Goal: Information Seeking & Learning: Learn about a topic

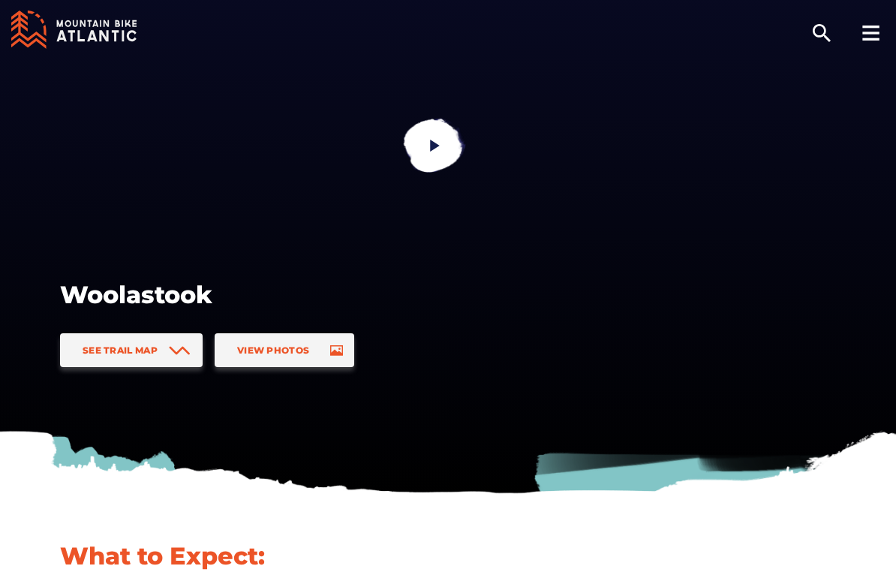
click at [873, 41] on div at bounding box center [870, 30] width 51 height 60
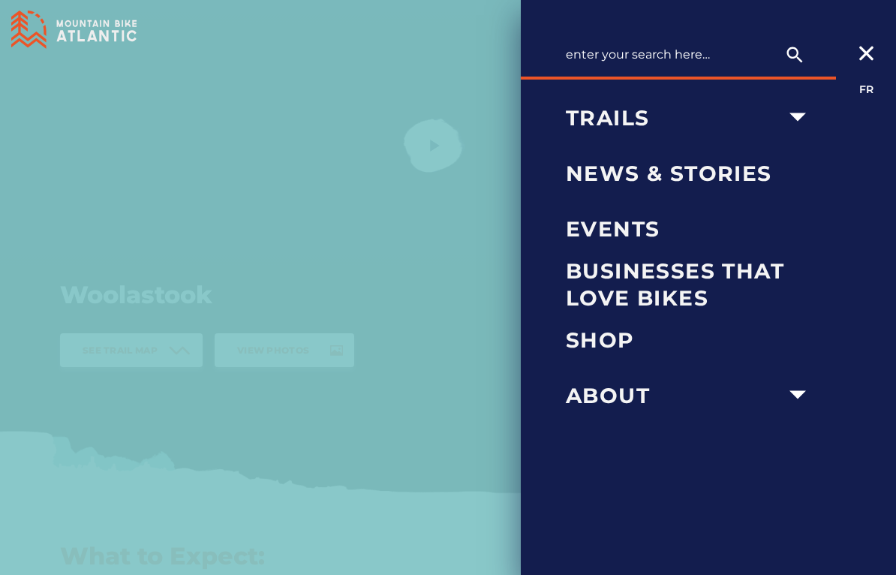
click at [795, 116] on icon "arrow dropdown" at bounding box center [797, 117] width 17 height 8
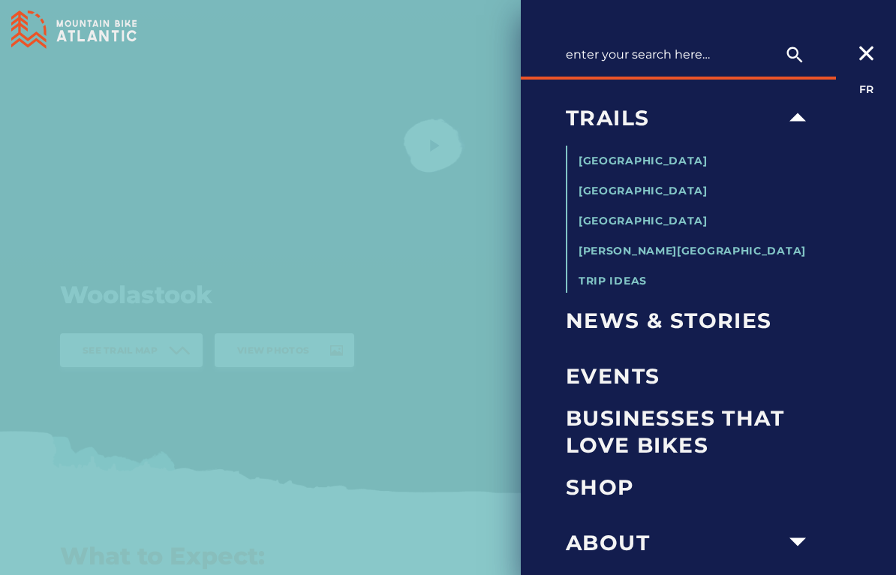
click at [653, 219] on span "[GEOGRAPHIC_DATA]" at bounding box center [642, 221] width 129 height 14
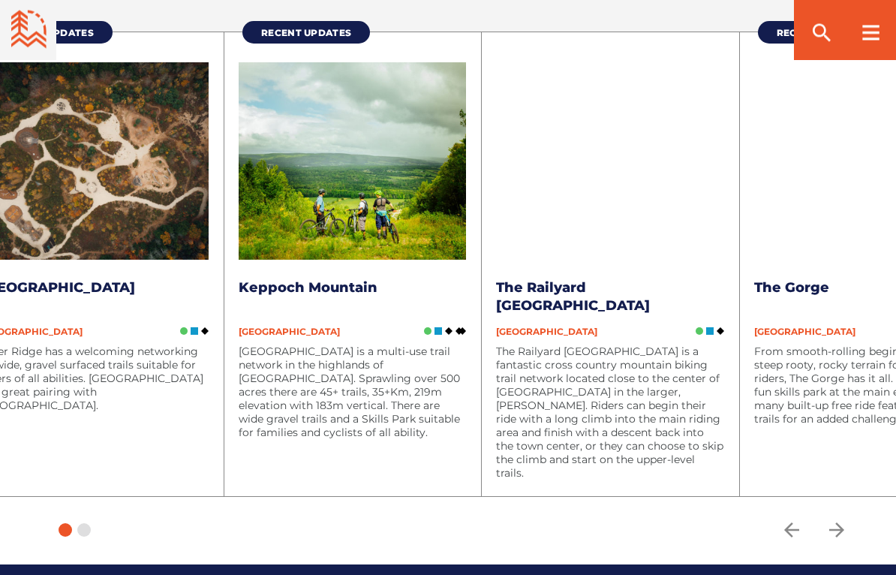
scroll to position [1660, 0]
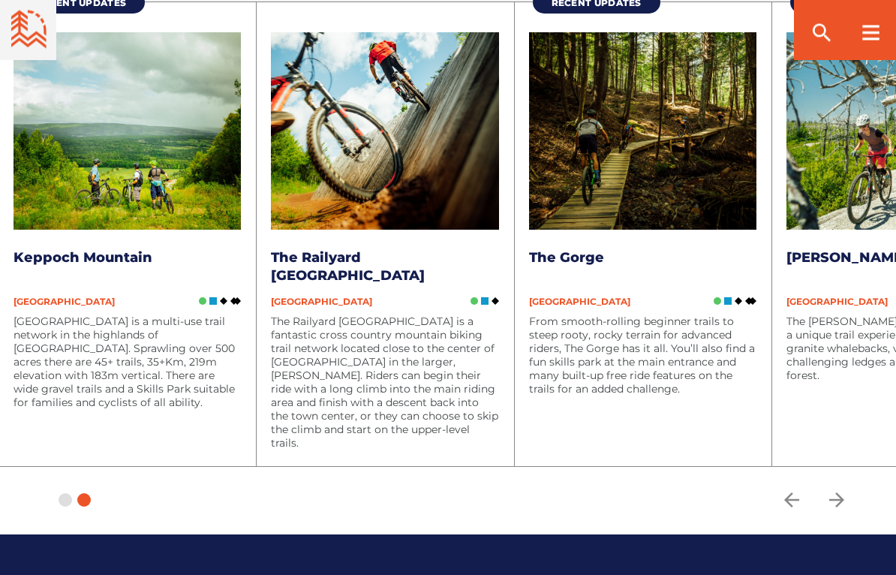
click at [846, 500] on icon "arrow forward" at bounding box center [836, 500] width 23 height 23
click at [789, 503] on icon "arrow back" at bounding box center [791, 499] width 15 height 15
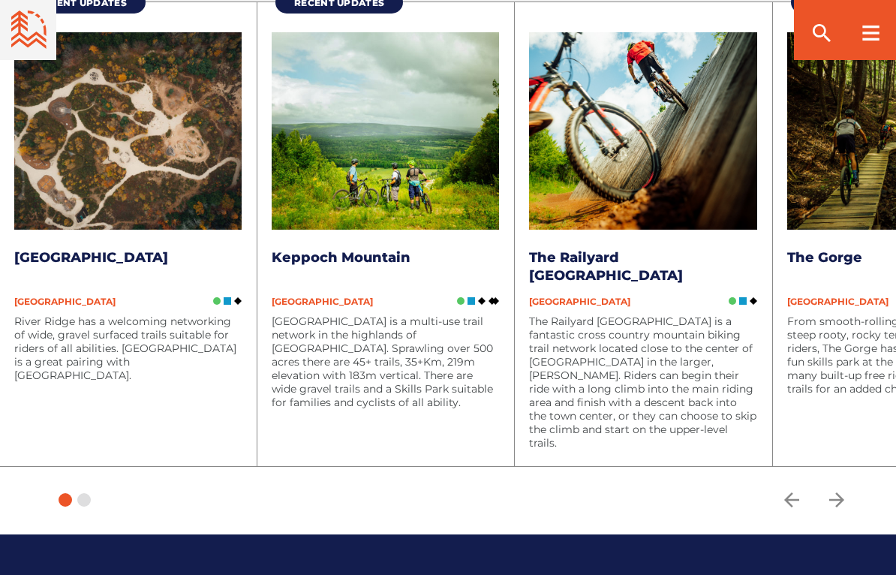
click at [826, 498] on icon "arrow forward" at bounding box center [836, 499] width 23 height 23
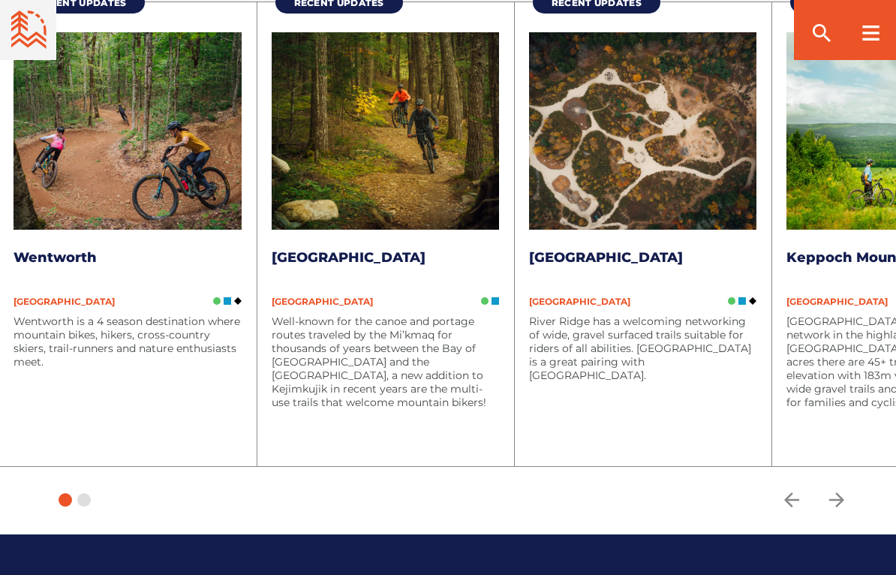
click at [662, 162] on img at bounding box center [642, 130] width 227 height 197
click at [611, 249] on link "[GEOGRAPHIC_DATA]" at bounding box center [606, 257] width 154 height 17
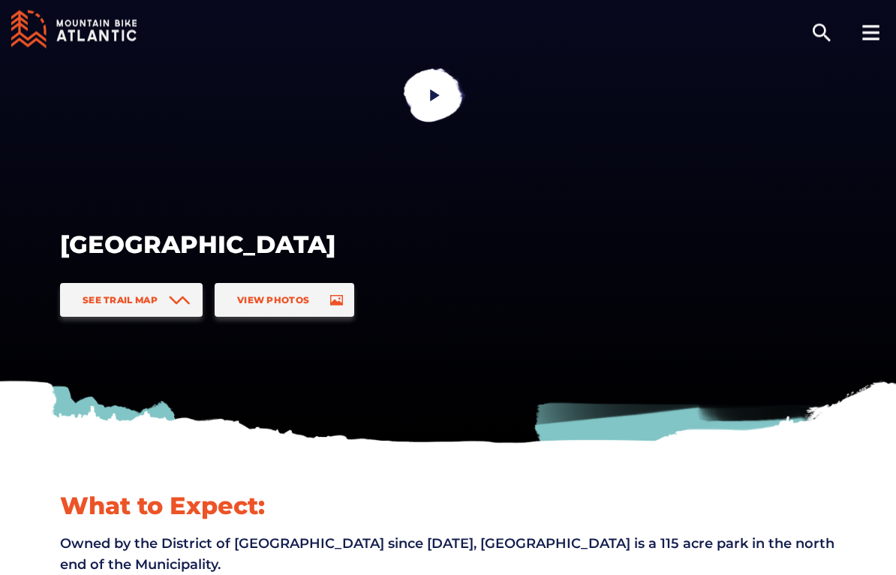
scroll to position [50, 0]
click at [768, 250] on div "[GEOGRAPHIC_DATA]" at bounding box center [448, 245] width 776 height 32
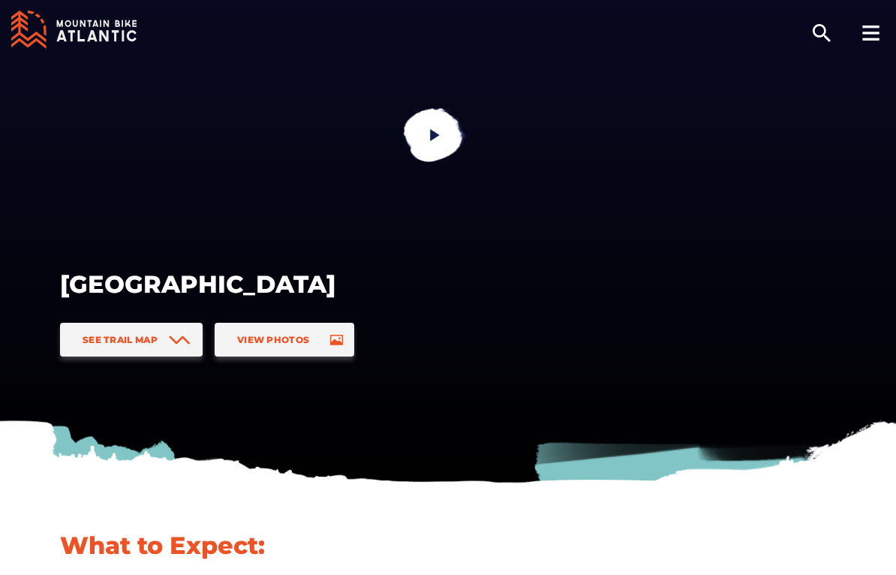
scroll to position [0, 0]
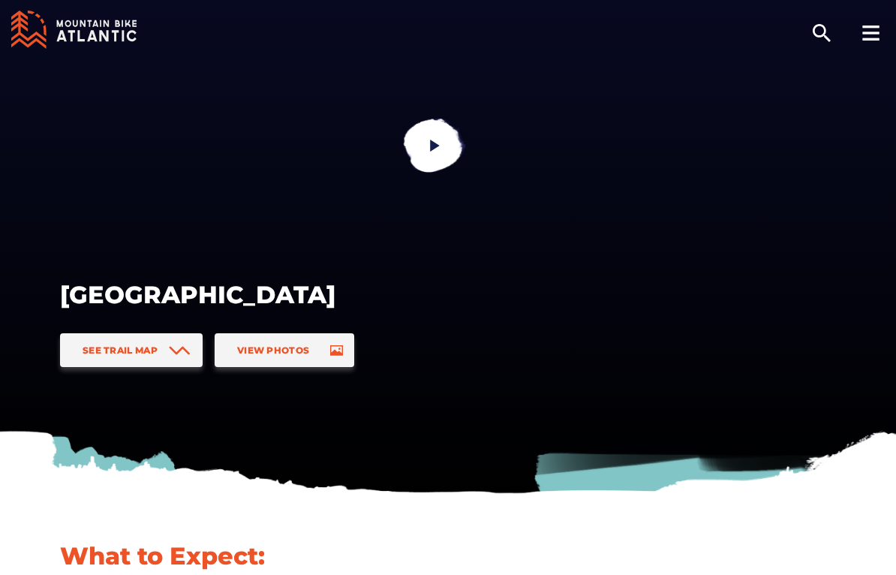
click at [870, 32] on icon at bounding box center [870, 33] width 17 height 15
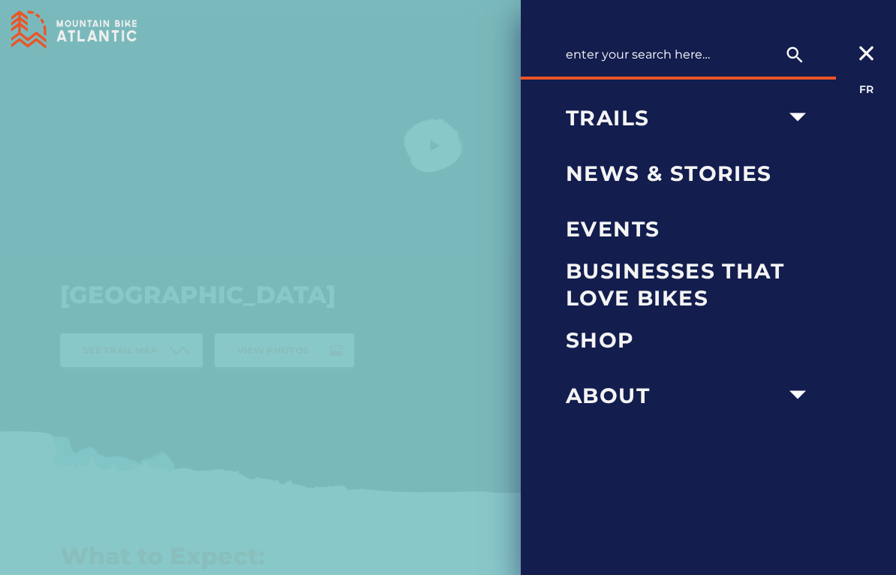
click at [782, 117] on icon "arrow dropdown" at bounding box center [797, 117] width 33 height 33
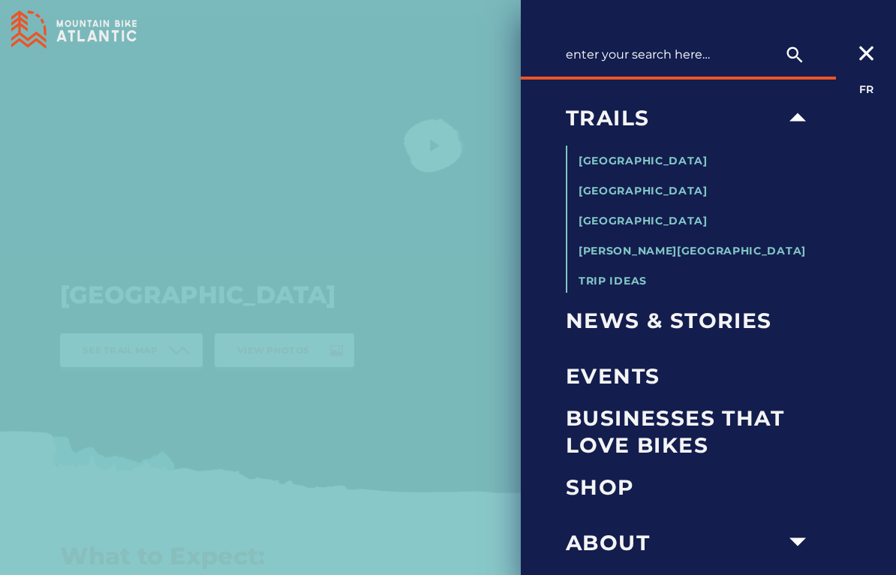
click at [643, 221] on span "[GEOGRAPHIC_DATA]" at bounding box center [642, 221] width 129 height 14
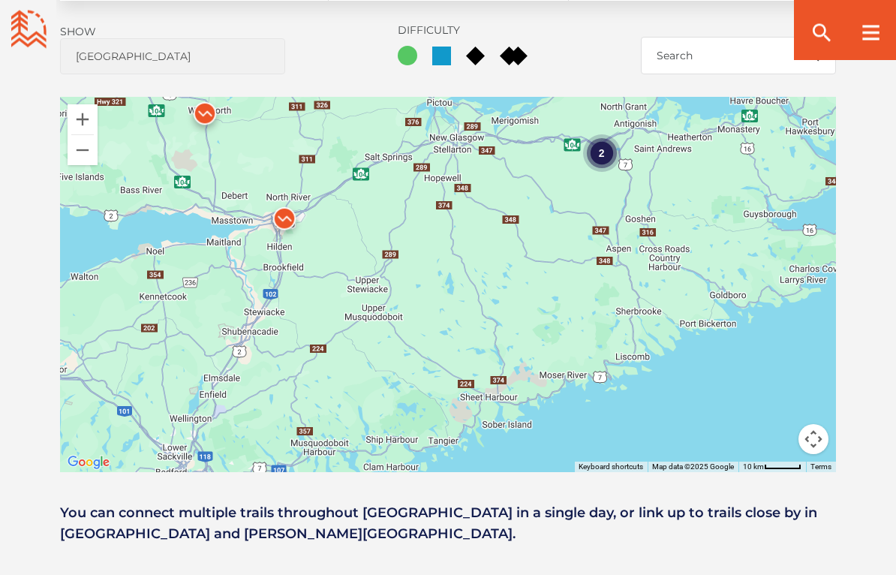
scroll to position [1050, 0]
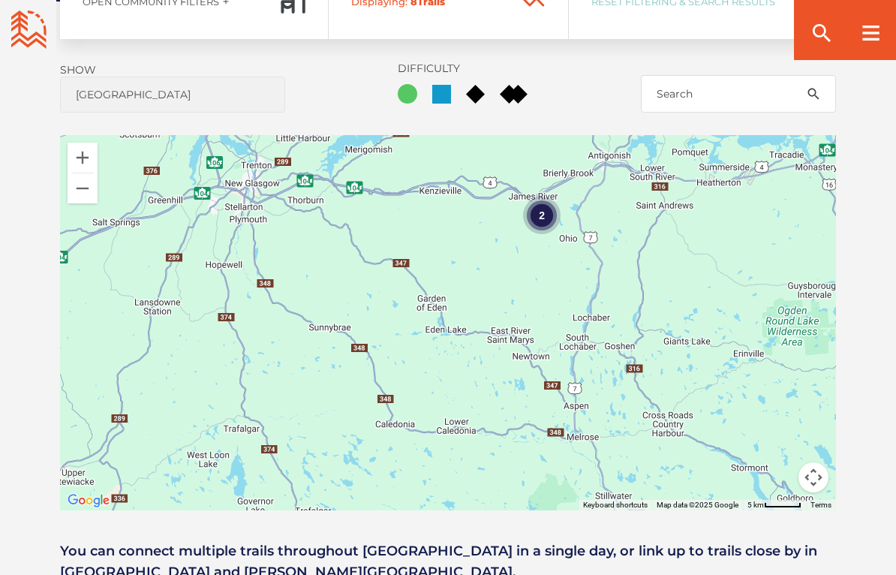
click at [533, 212] on div "2" at bounding box center [542, 216] width 38 height 38
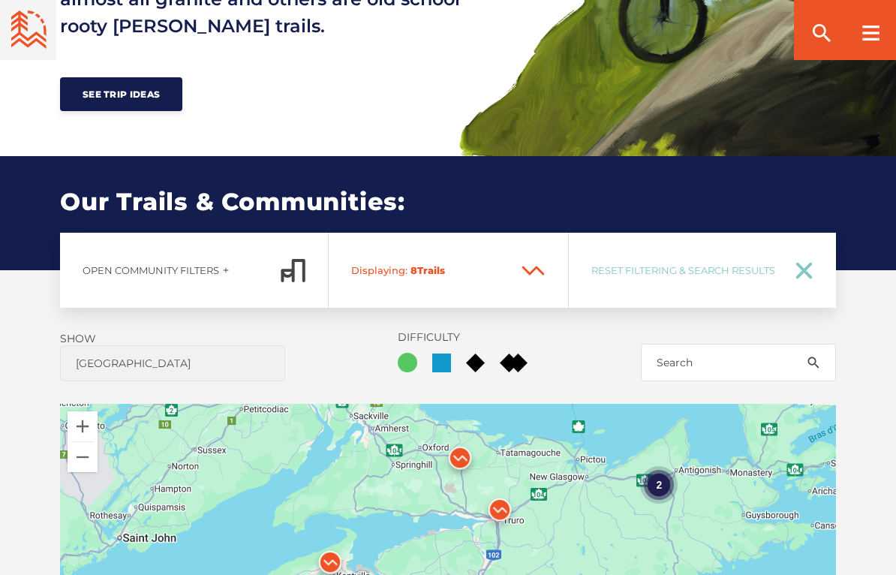
scroll to position [793, 0]
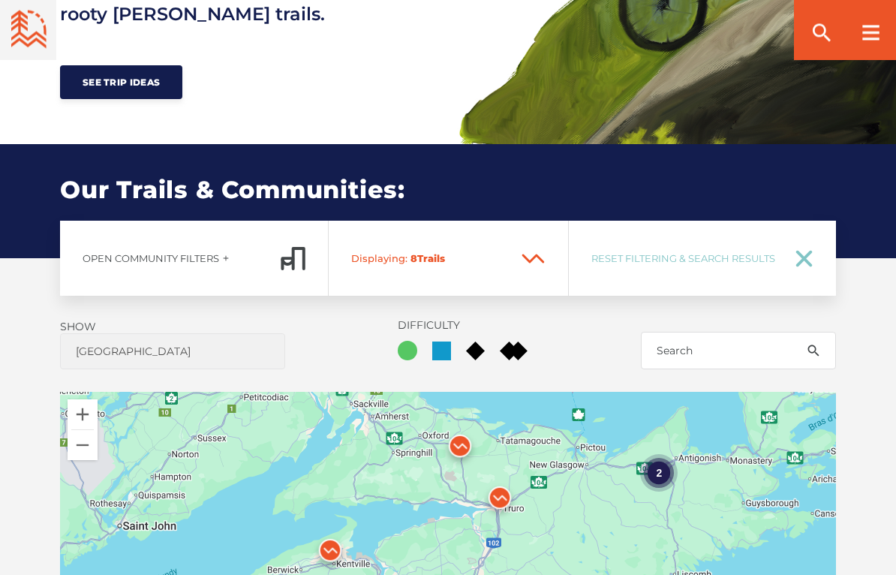
click at [200, 261] on span "Open Community Filters" at bounding box center [151, 259] width 137 height 12
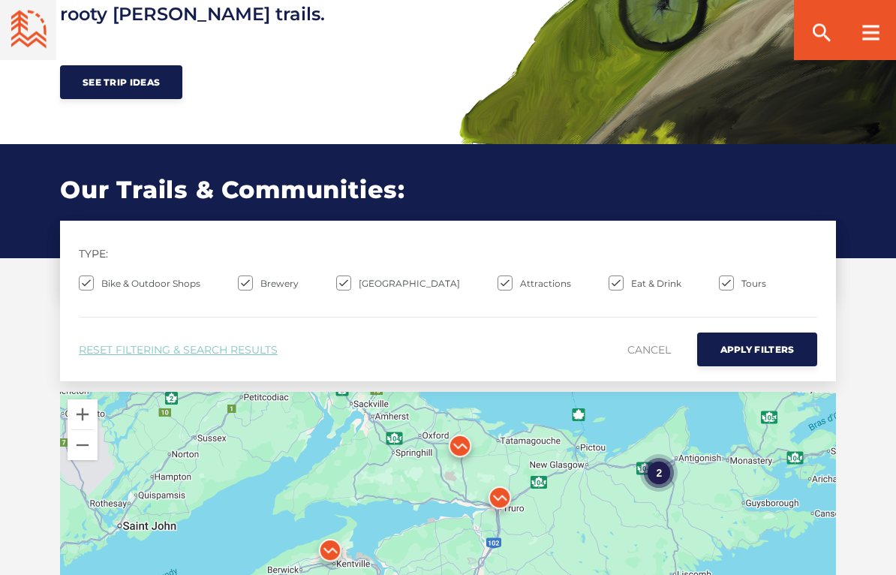
scroll to position [794, 0]
click at [874, 179] on div "Our Trails & Communities: Our Trail Networks & Communities:" at bounding box center [448, 201] width 896 height 114
click at [651, 353] on link "Cancel" at bounding box center [649, 349] width 44 height 29
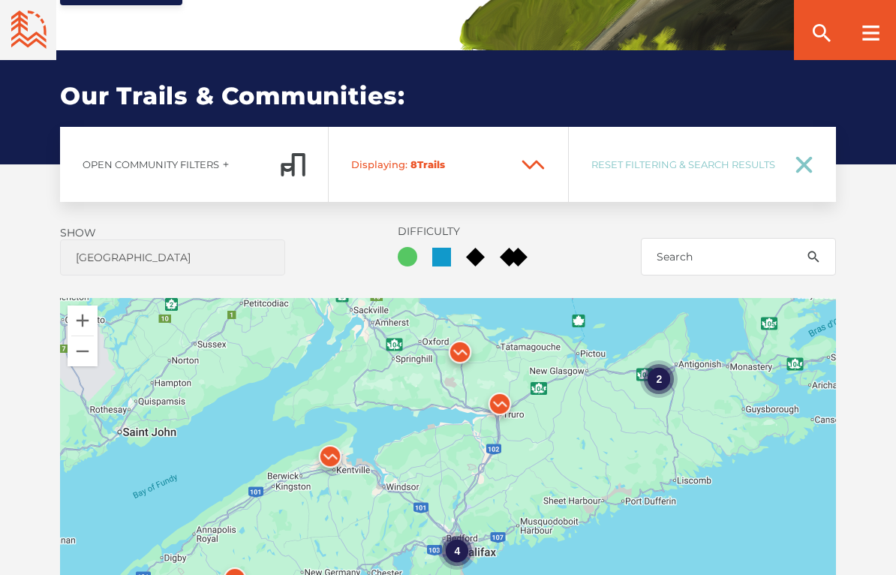
scroll to position [882, 0]
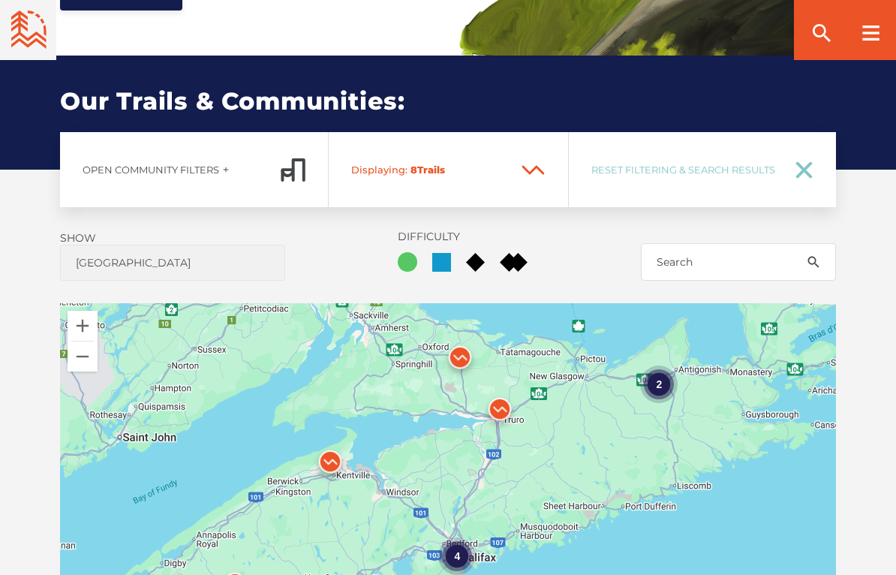
click at [219, 166] on span "Open Community Filters" at bounding box center [151, 170] width 137 height 12
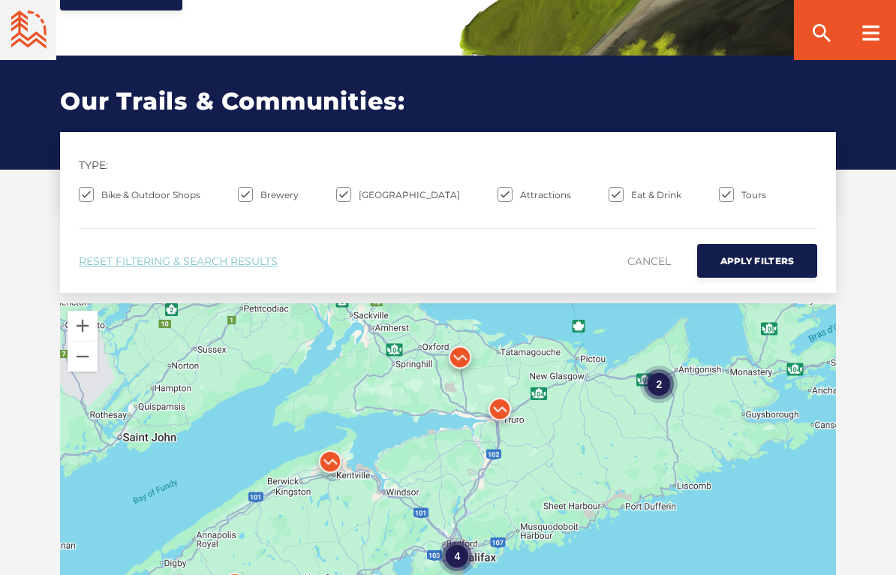
click at [653, 264] on link "Cancel" at bounding box center [649, 261] width 44 height 29
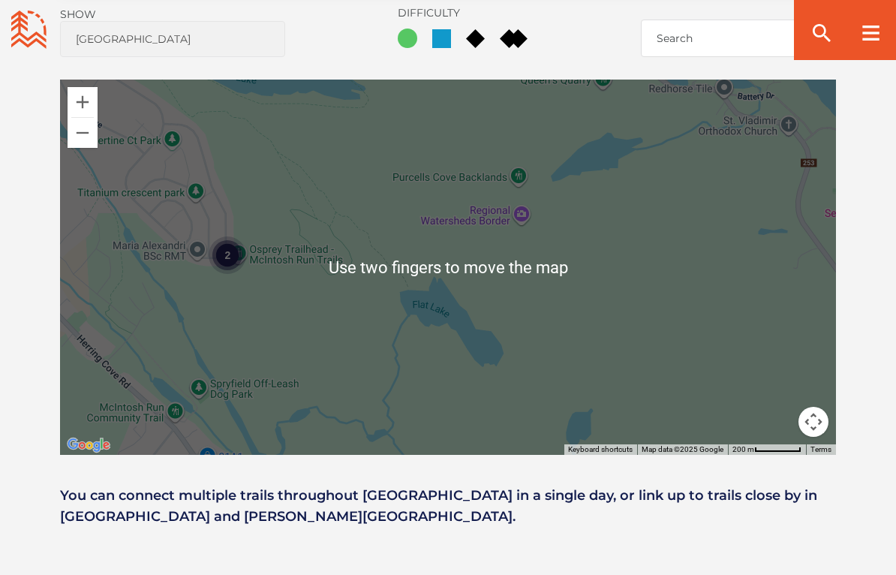
scroll to position [1105, 0]
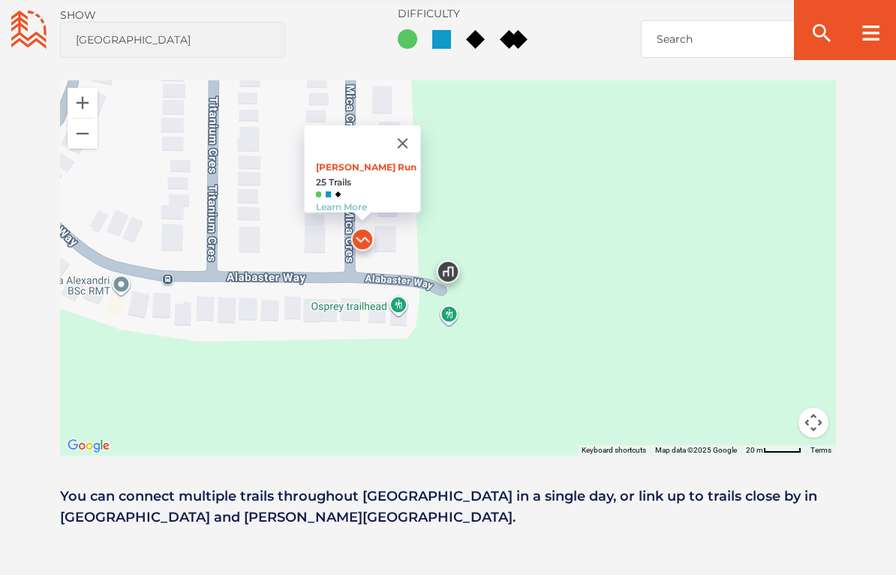
click at [367, 172] on link "[PERSON_NAME] Run" at bounding box center [366, 166] width 101 height 11
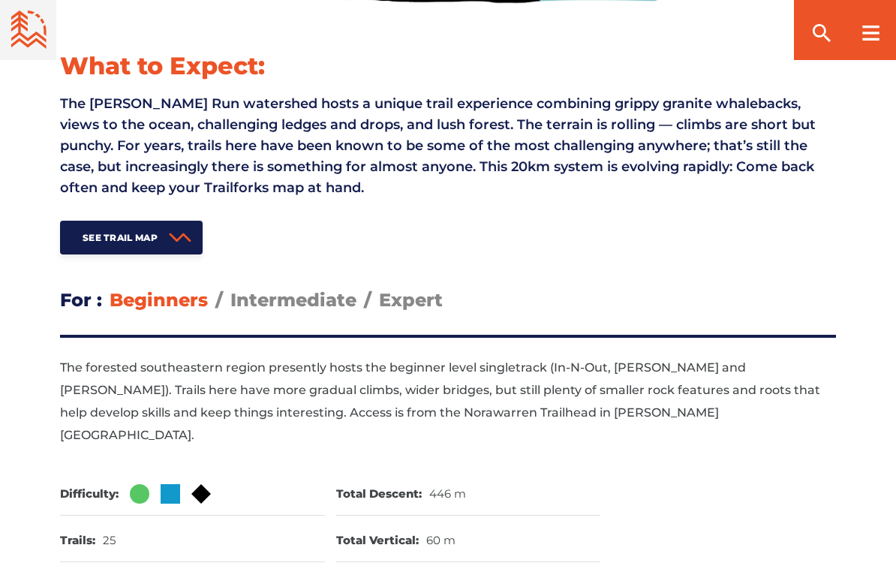
scroll to position [485, 0]
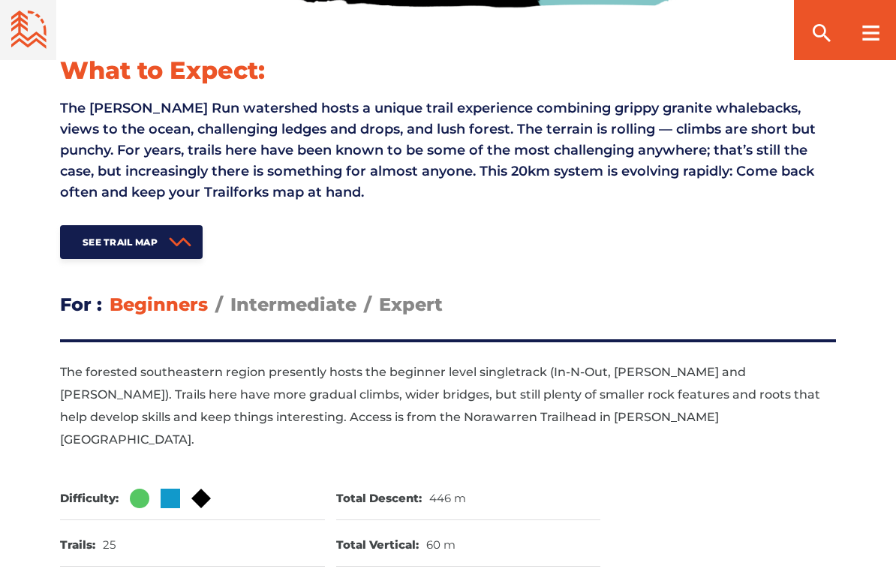
click at [287, 299] on span "Intermediate" at bounding box center [293, 304] width 126 height 22
click at [230, 293] on input "Intermediate" at bounding box center [230, 293] width 0 height 0
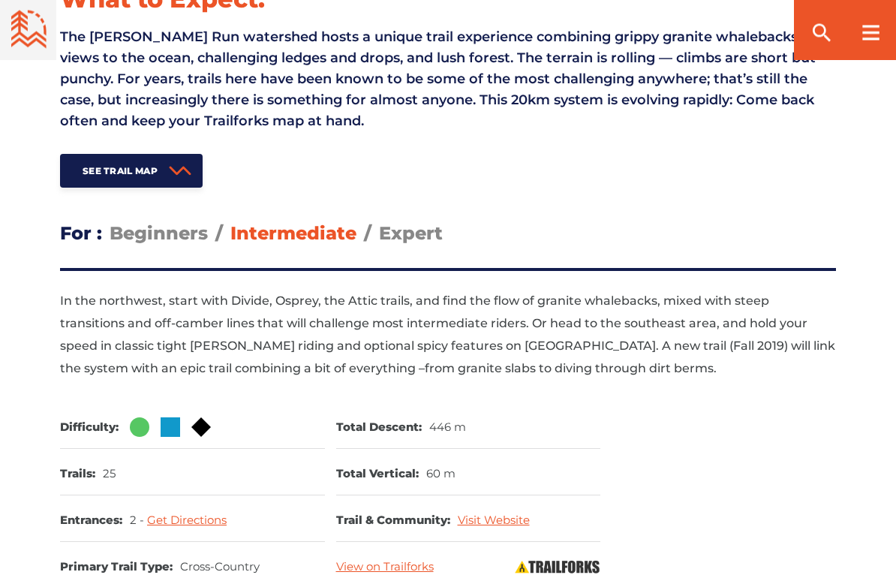
scroll to position [557, 0]
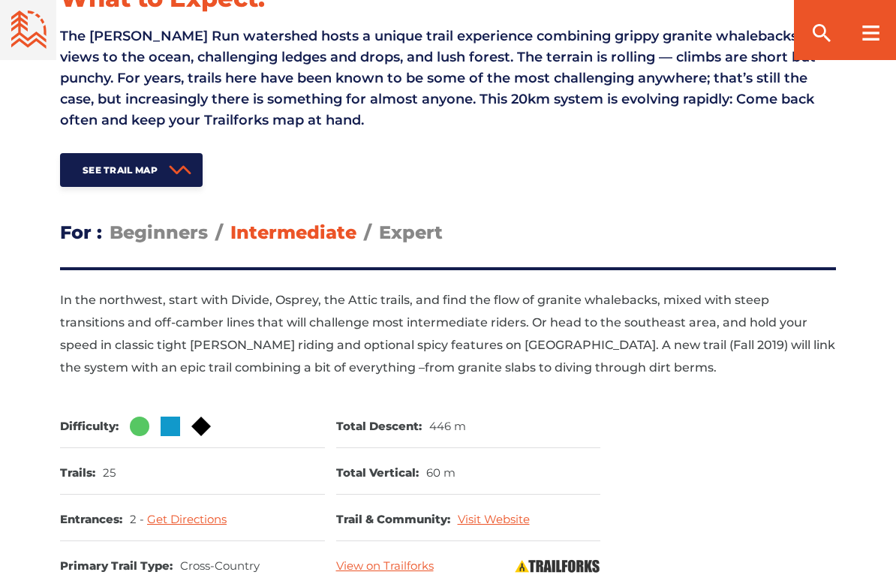
click at [163, 235] on span "Beginners" at bounding box center [159, 232] width 98 height 22
click at [110, 221] on input "Beginners" at bounding box center [110, 221] width 0 height 0
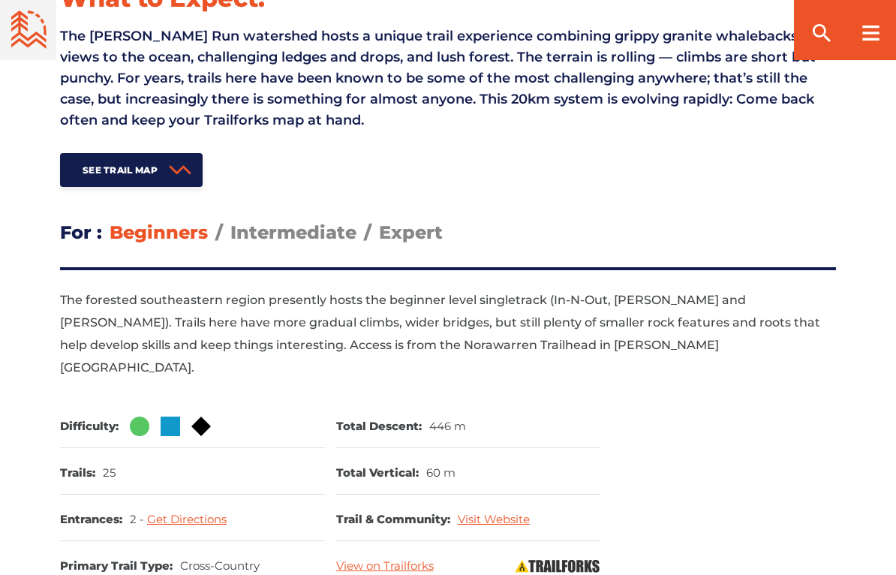
click at [415, 231] on span "Expert" at bounding box center [411, 232] width 64 height 22
click at [379, 221] on input "Expert" at bounding box center [379, 221] width 0 height 0
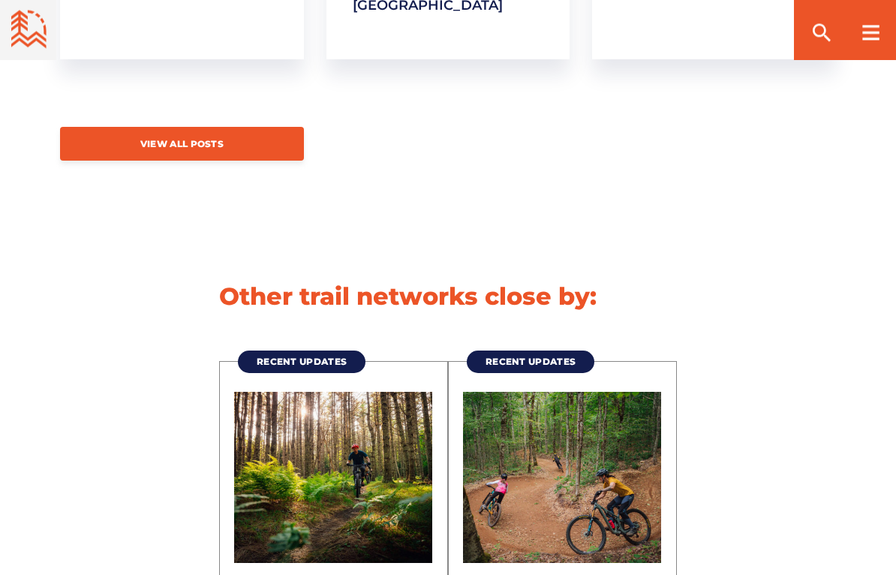
scroll to position [4138, 0]
